Goal: Find specific page/section: Find specific page/section

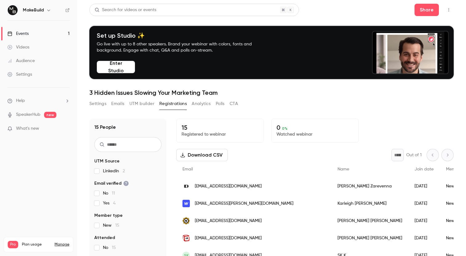
scroll to position [60, 0]
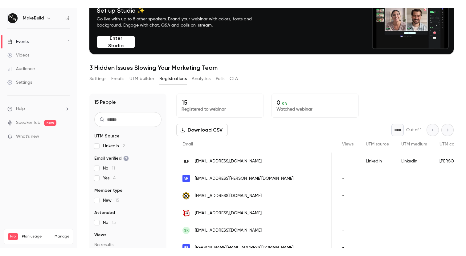
scroll to position [0, 173]
